Goal: Task Accomplishment & Management: Use online tool/utility

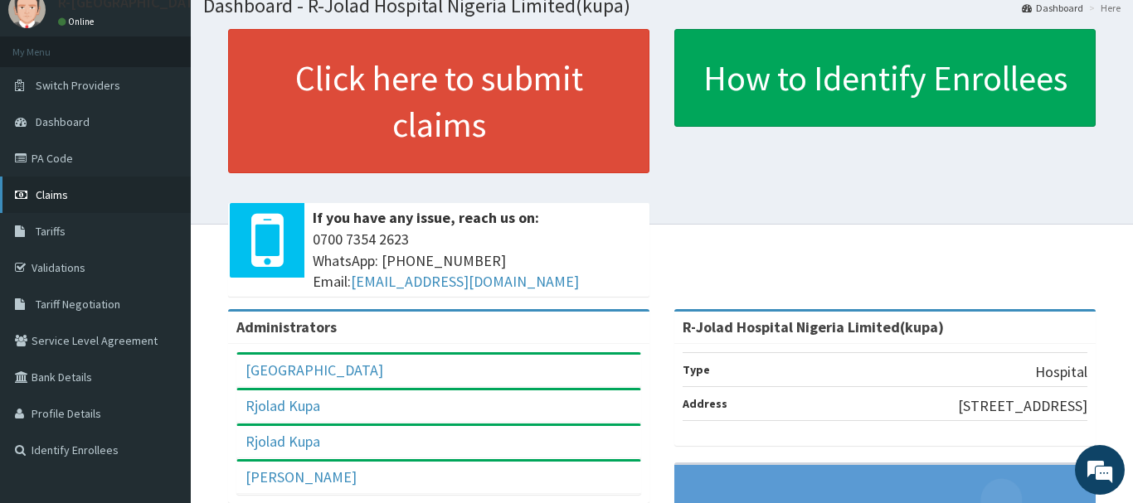
scroll to position [85, 0]
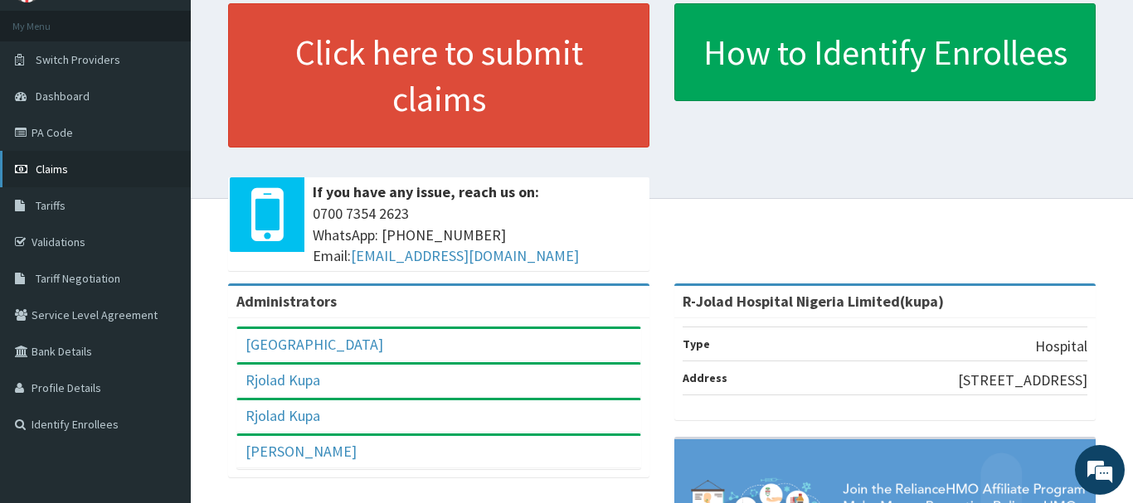
click at [40, 162] on link "Claims" at bounding box center [95, 169] width 191 height 36
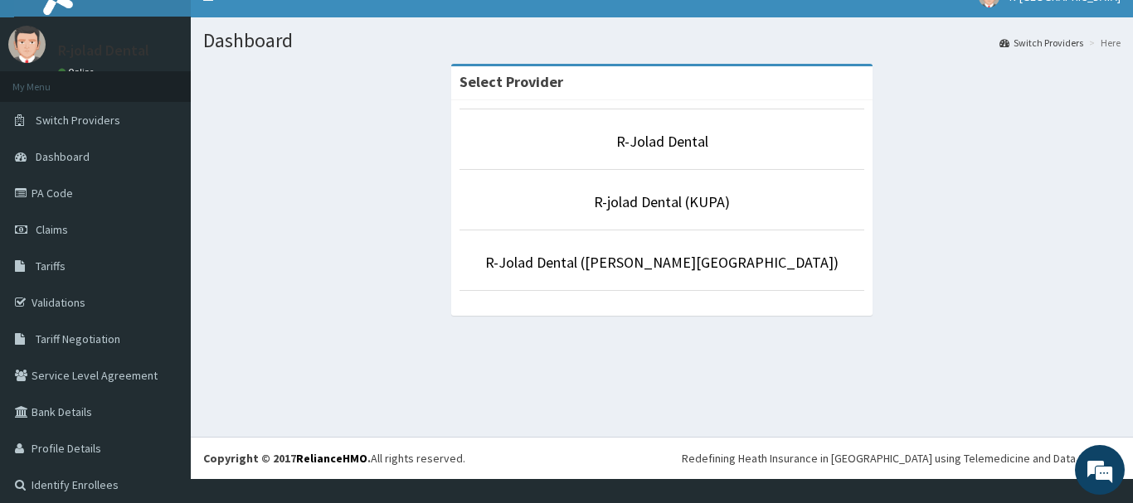
scroll to position [32, 0]
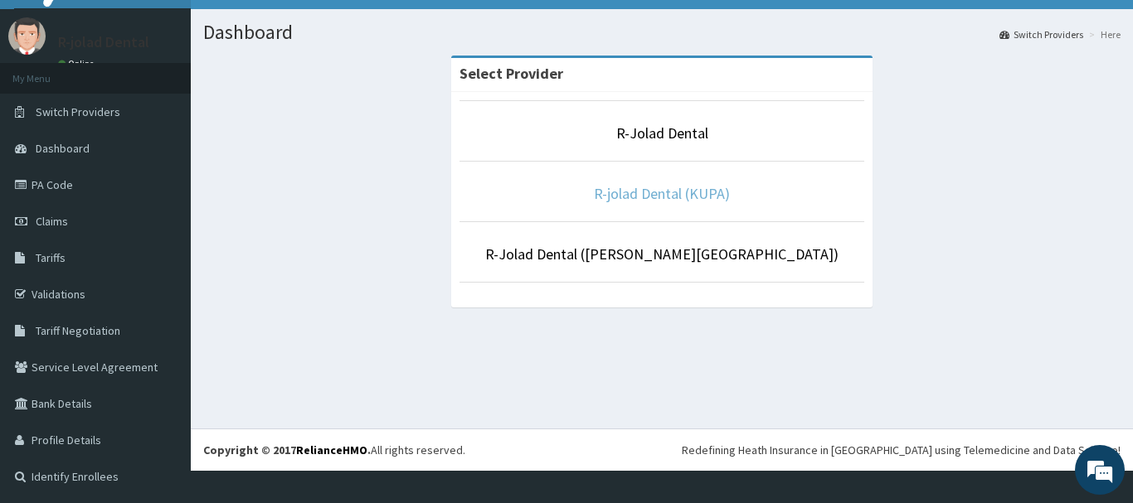
click at [689, 197] on link "R-jolad Dental (KUPA)" at bounding box center [662, 193] width 136 height 19
